Goal: Obtain resource: Obtain resource

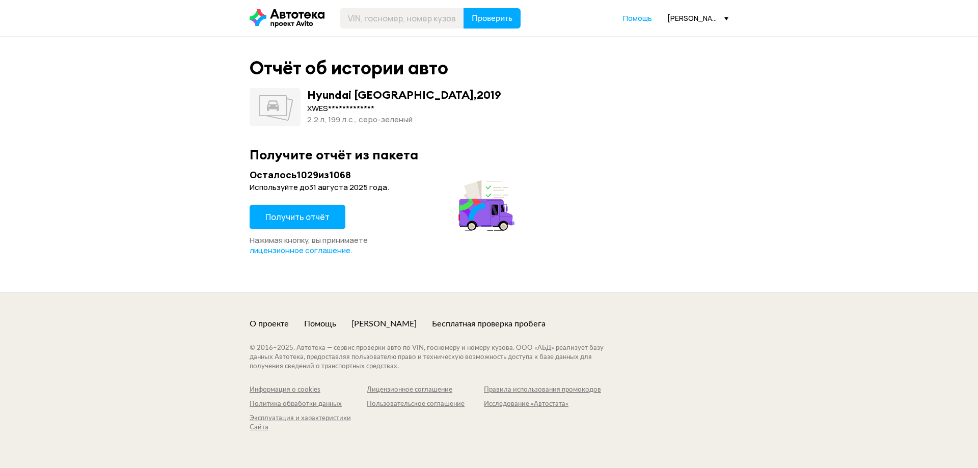
click at [313, 215] on span "Получить отчёт" at bounding box center [297, 216] width 64 height 11
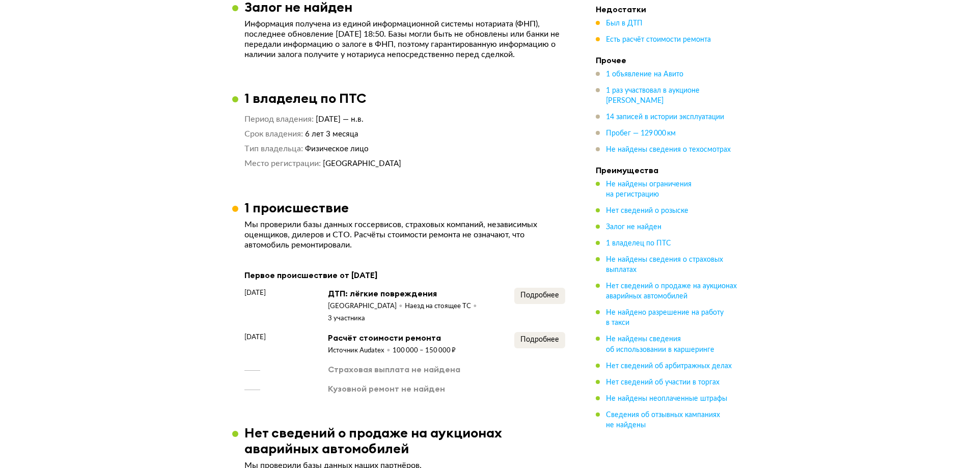
scroll to position [815, 0]
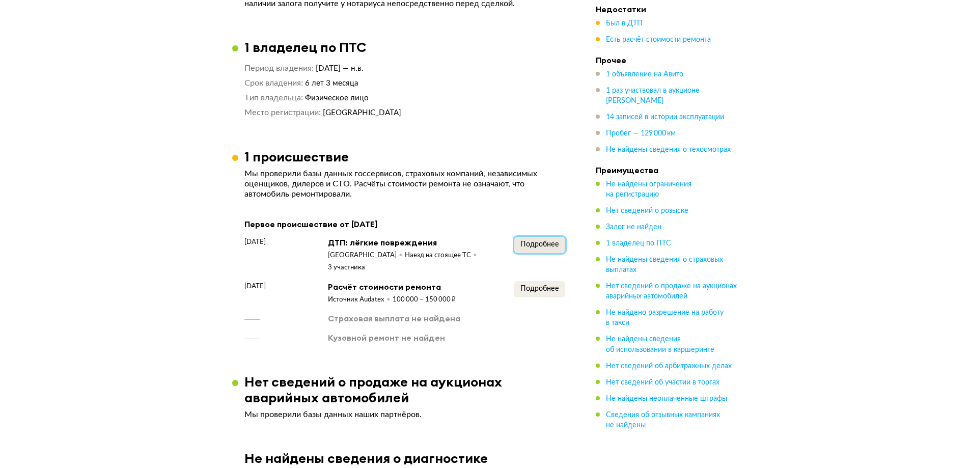
click at [536, 248] on span "Подробнее" at bounding box center [539, 244] width 39 height 7
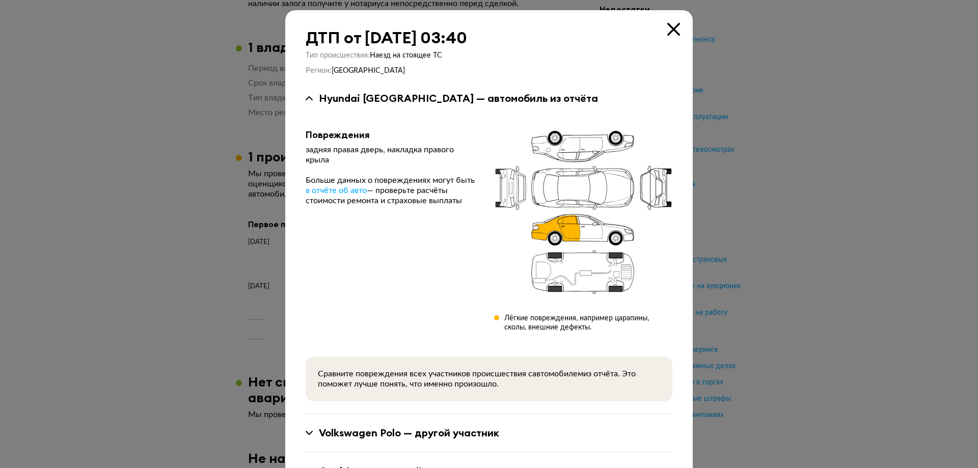
click at [670, 34] on icon at bounding box center [673, 29] width 13 height 13
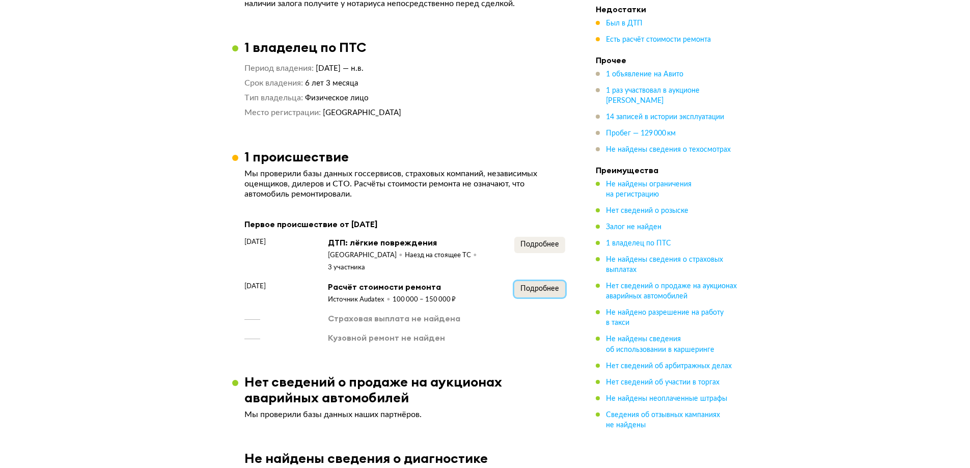
click at [538, 292] on span "Подробнее" at bounding box center [539, 288] width 39 height 7
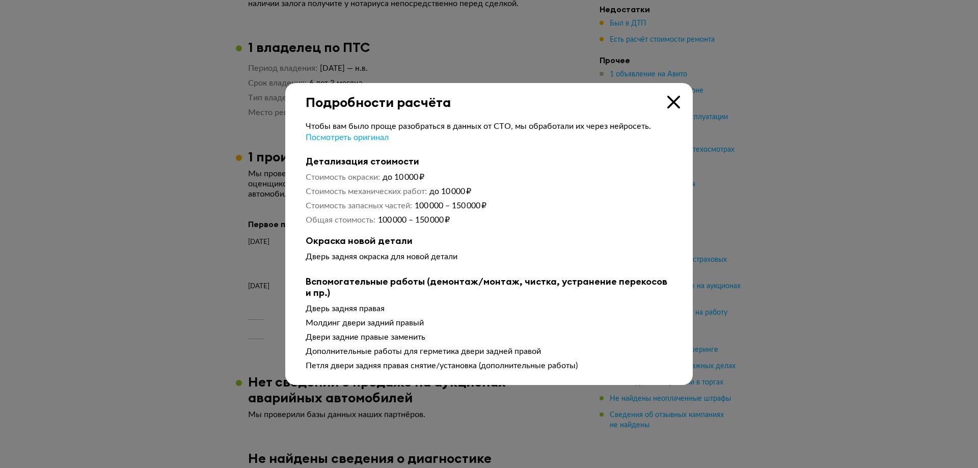
drag, startPoint x: 679, startPoint y: 99, endPoint x: 481, endPoint y: 233, distance: 238.8
click at [670, 103] on icon at bounding box center [673, 102] width 13 height 13
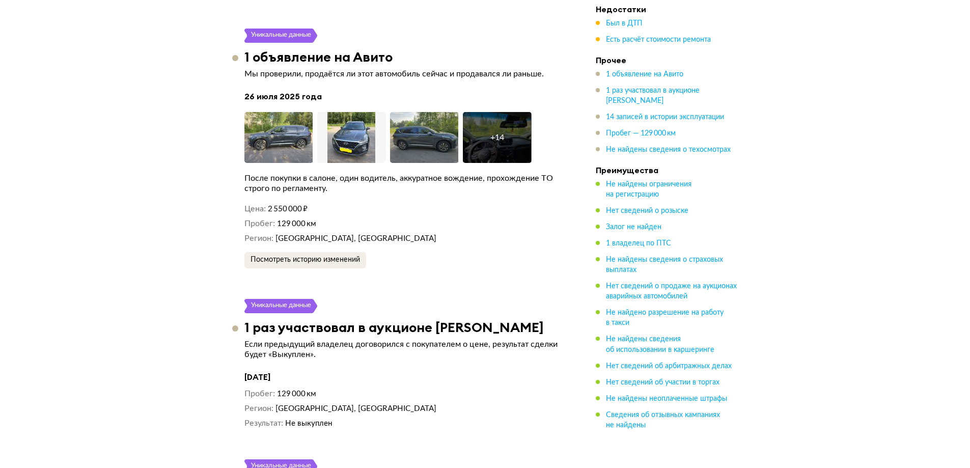
scroll to position [1629, 0]
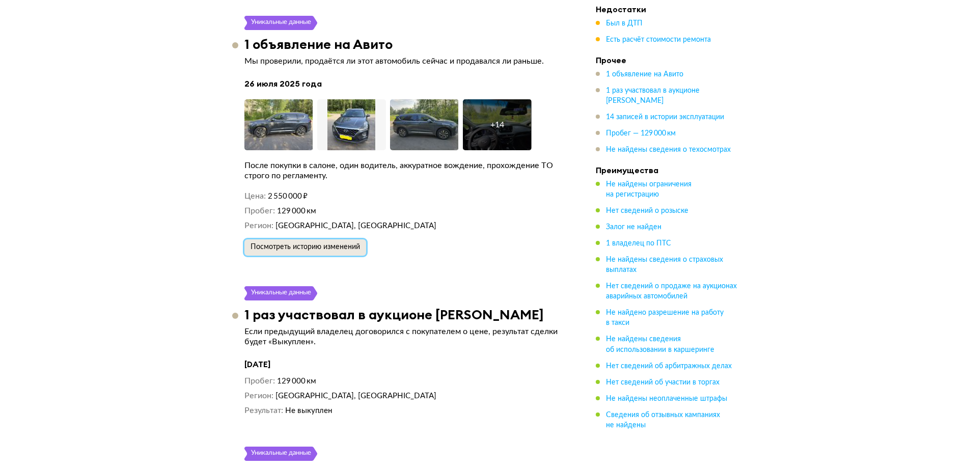
click at [289, 251] on span "Посмотреть историю изменений" at bounding box center [305, 246] width 109 height 7
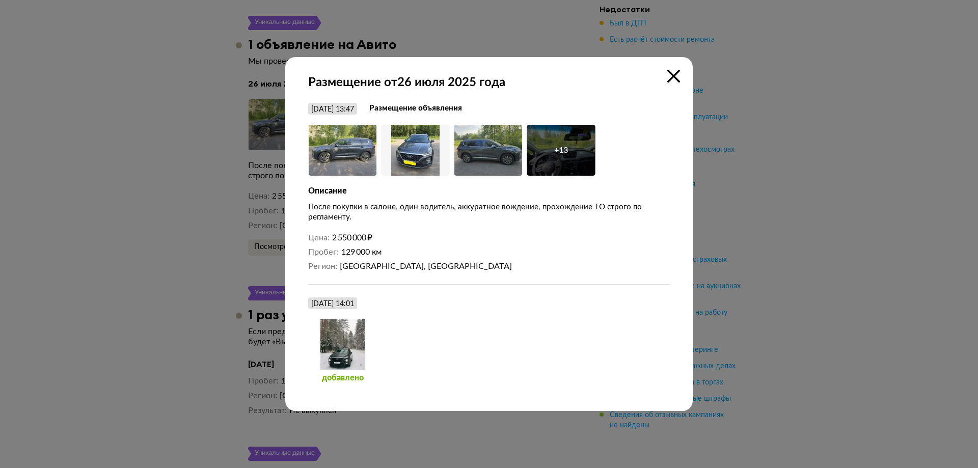
click at [673, 80] on icon at bounding box center [673, 76] width 13 height 13
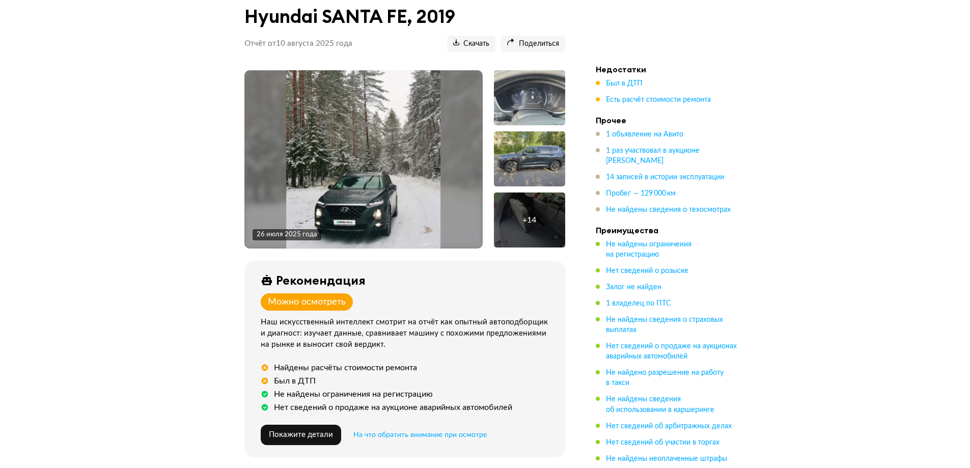
scroll to position [0, 0]
